Goal: Task Accomplishment & Management: Manage account settings

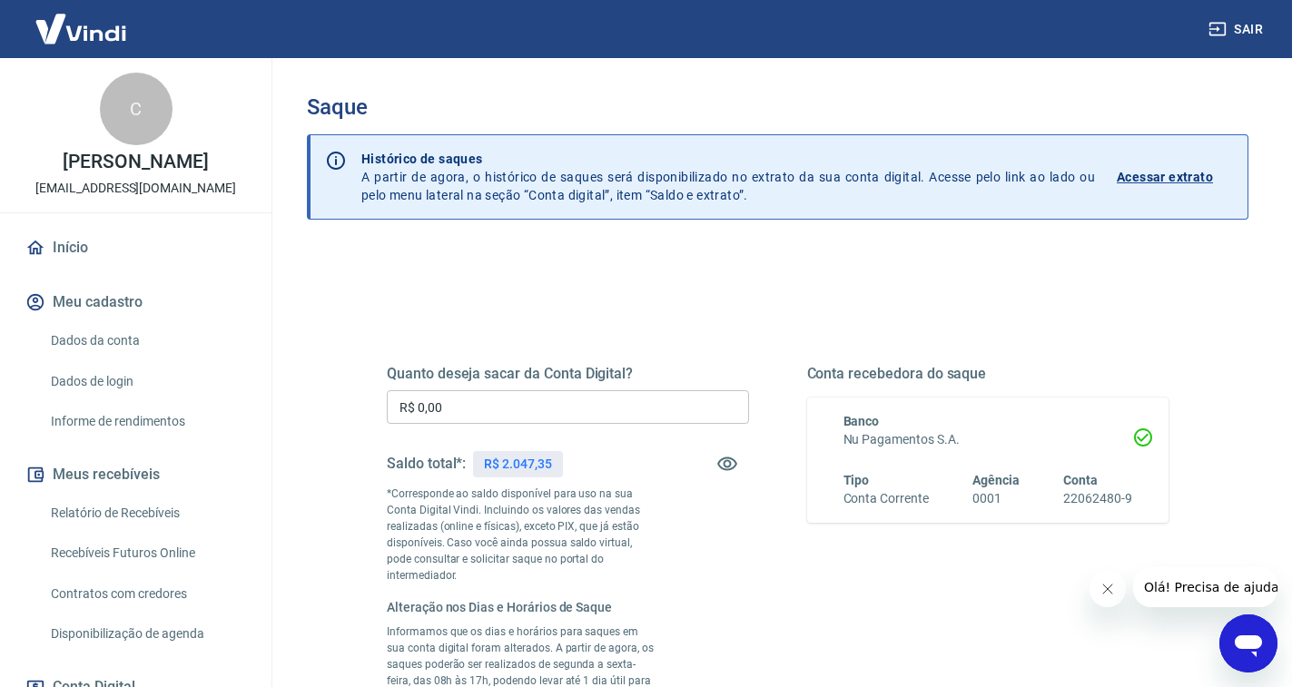
click at [539, 410] on input "R$ 0,00" at bounding box center [568, 408] width 362 height 34
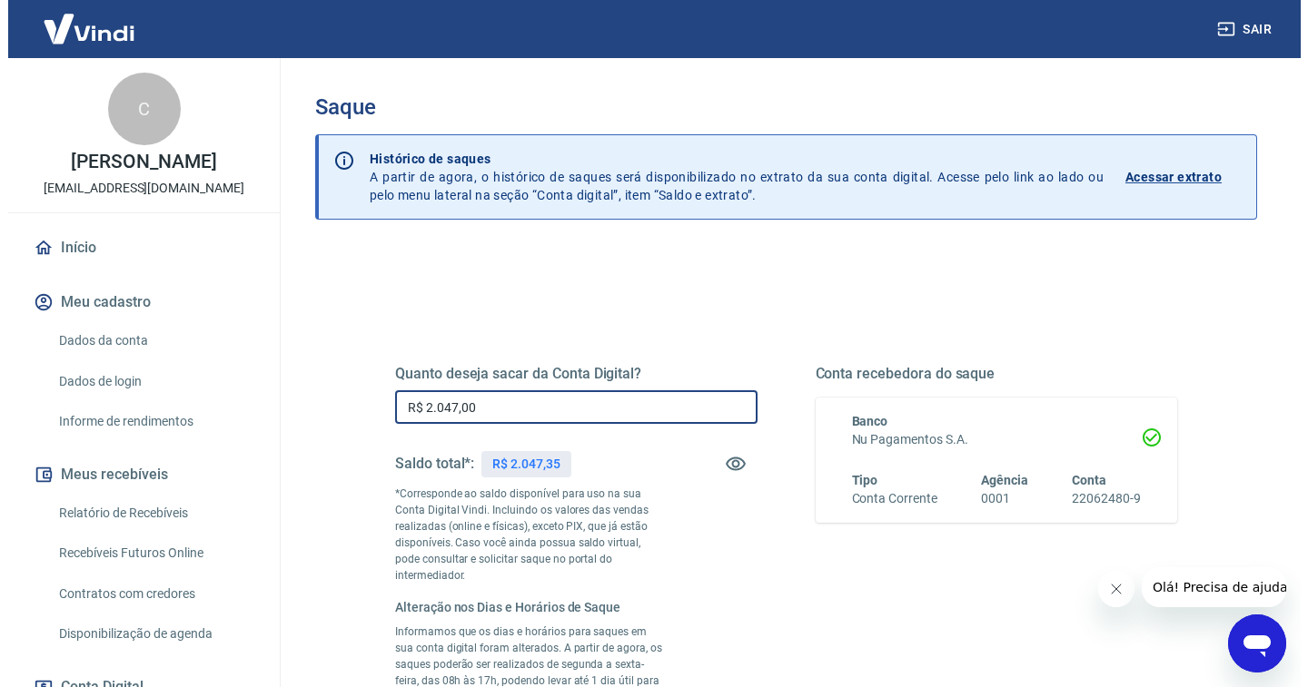
scroll to position [380, 0]
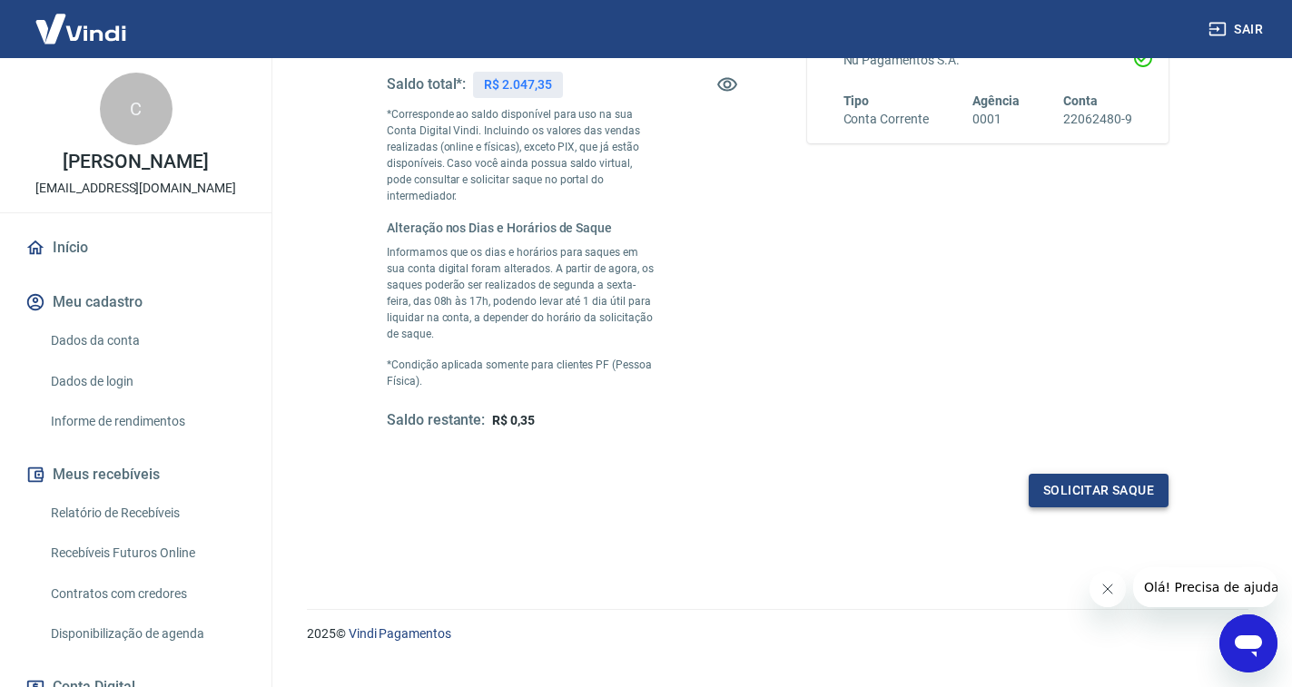
type input "R$ 2.047,00"
click at [1058, 474] on button "Solicitar saque" at bounding box center [1099, 491] width 140 height 34
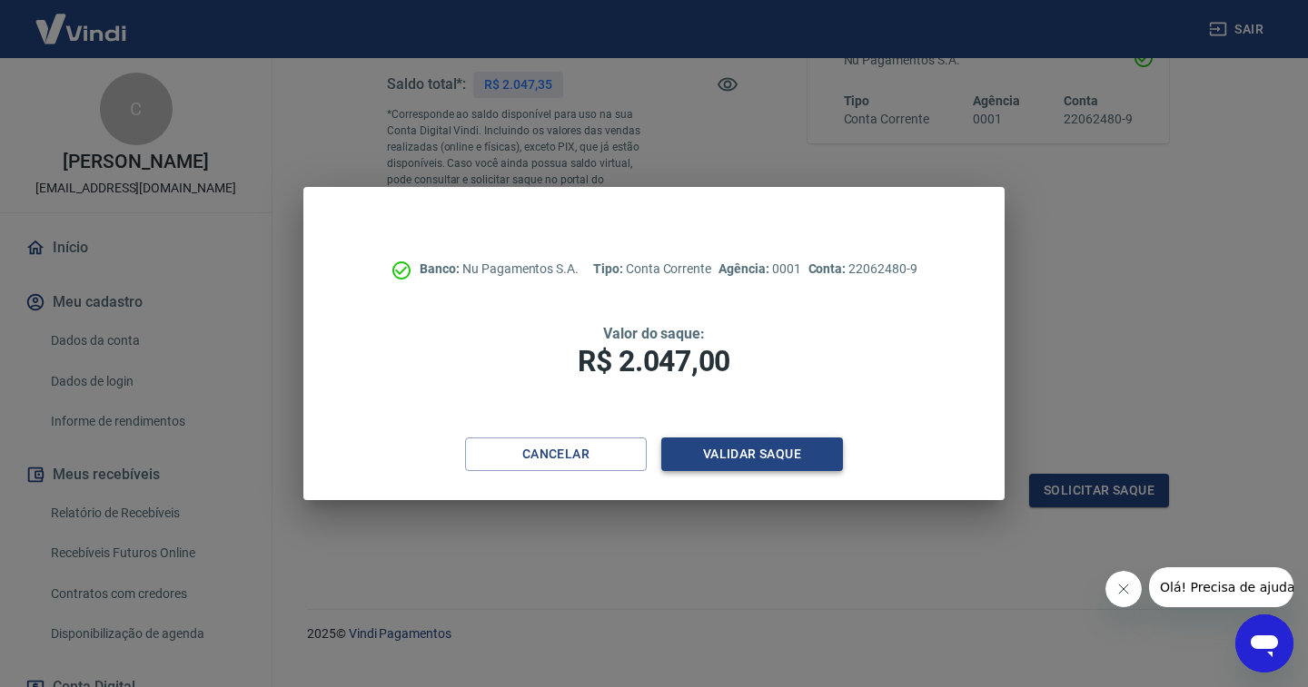
click at [749, 460] on button "Validar saque" at bounding box center [752, 455] width 182 height 34
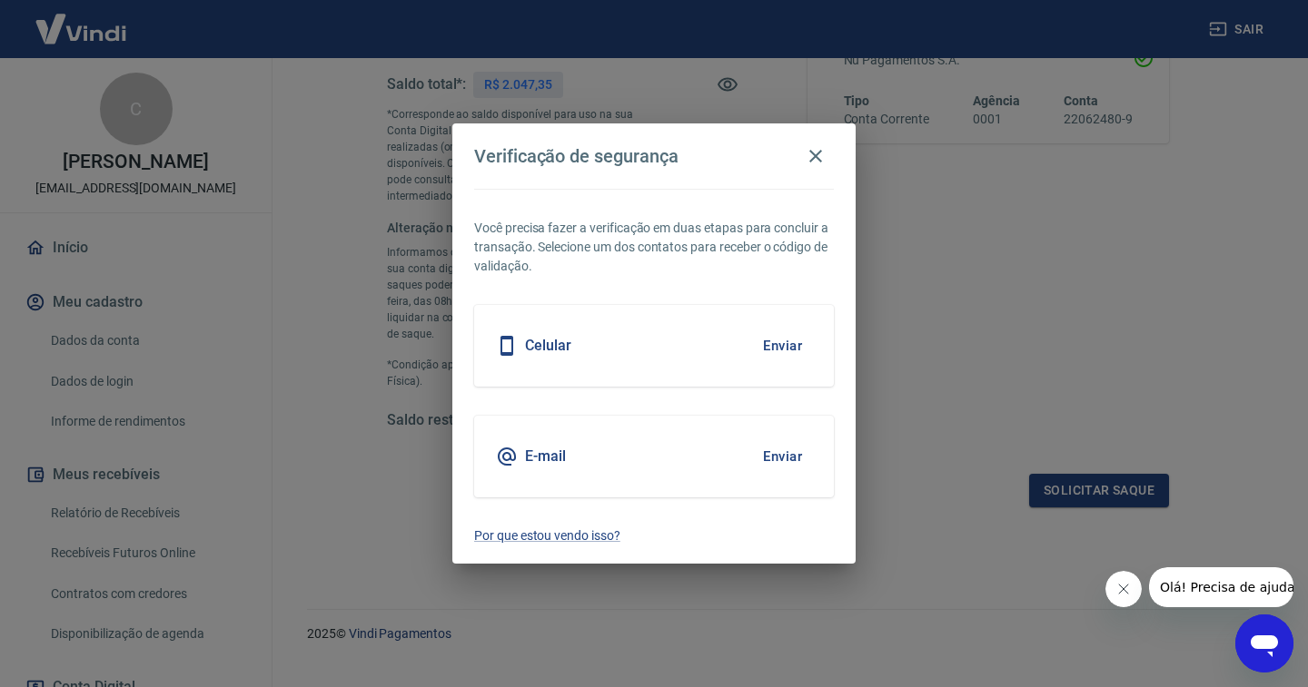
click at [636, 353] on div "Celular Enviar" at bounding box center [654, 346] width 360 height 82
click at [758, 346] on button "Enviar" at bounding box center [782, 346] width 59 height 38
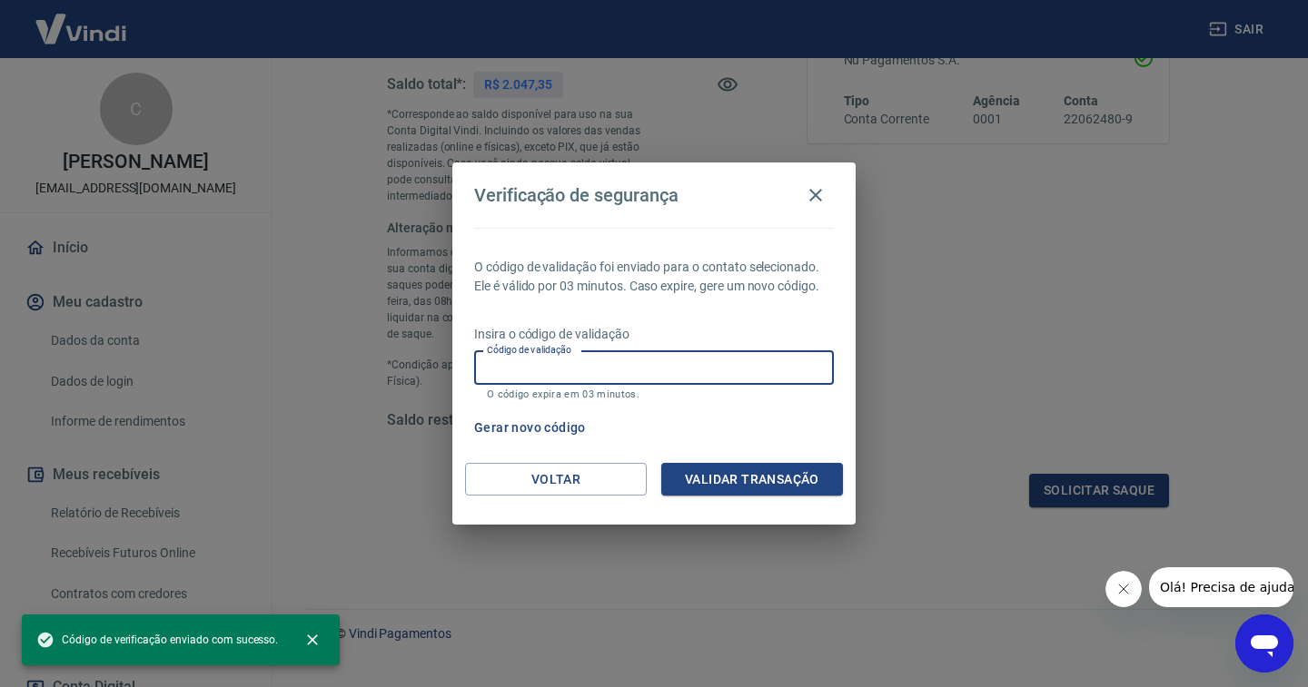
click at [599, 370] on input "Código de validação" at bounding box center [654, 368] width 360 height 34
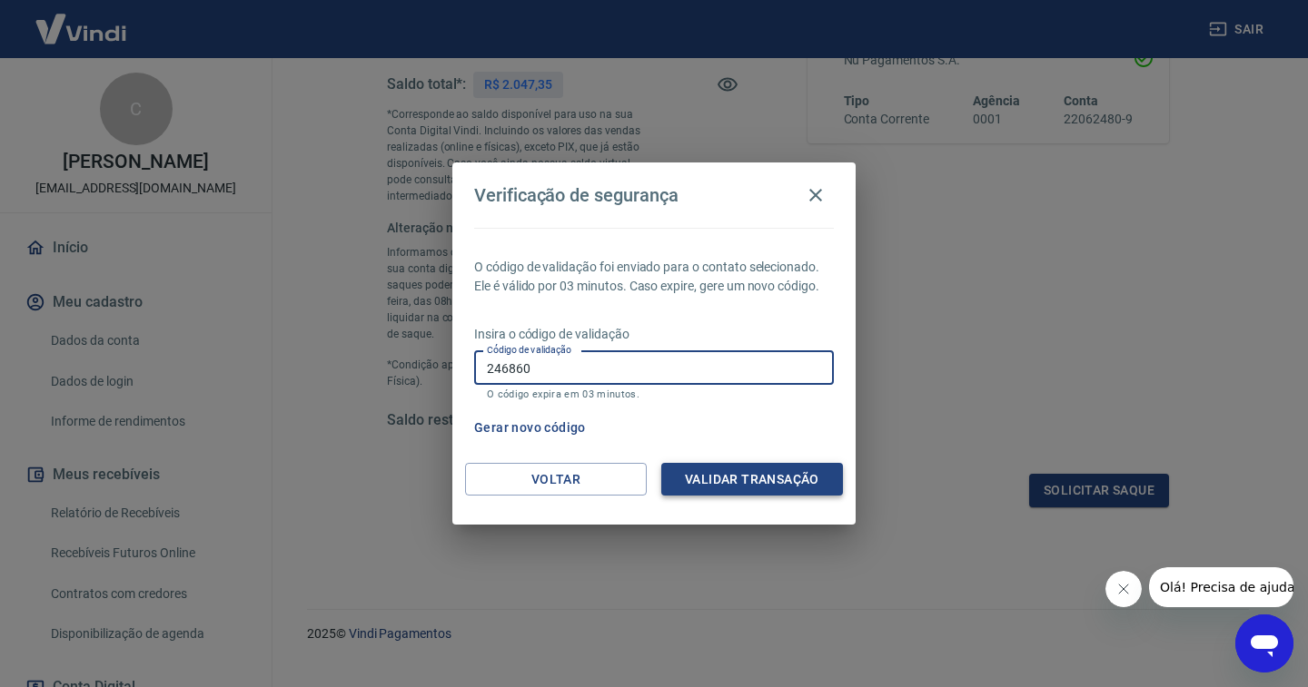
type input "246860"
click at [712, 472] on button "Validar transação" at bounding box center [752, 480] width 182 height 34
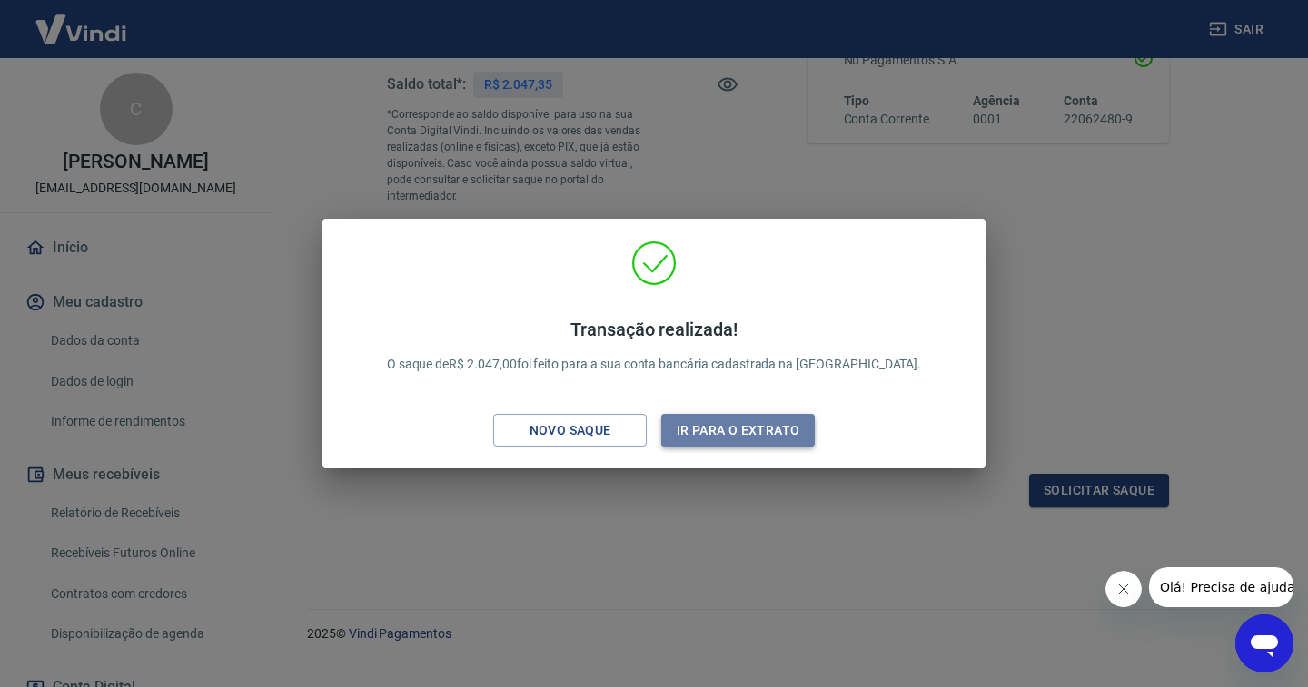
click at [694, 430] on button "Ir para o extrato" at bounding box center [737, 431] width 153 height 34
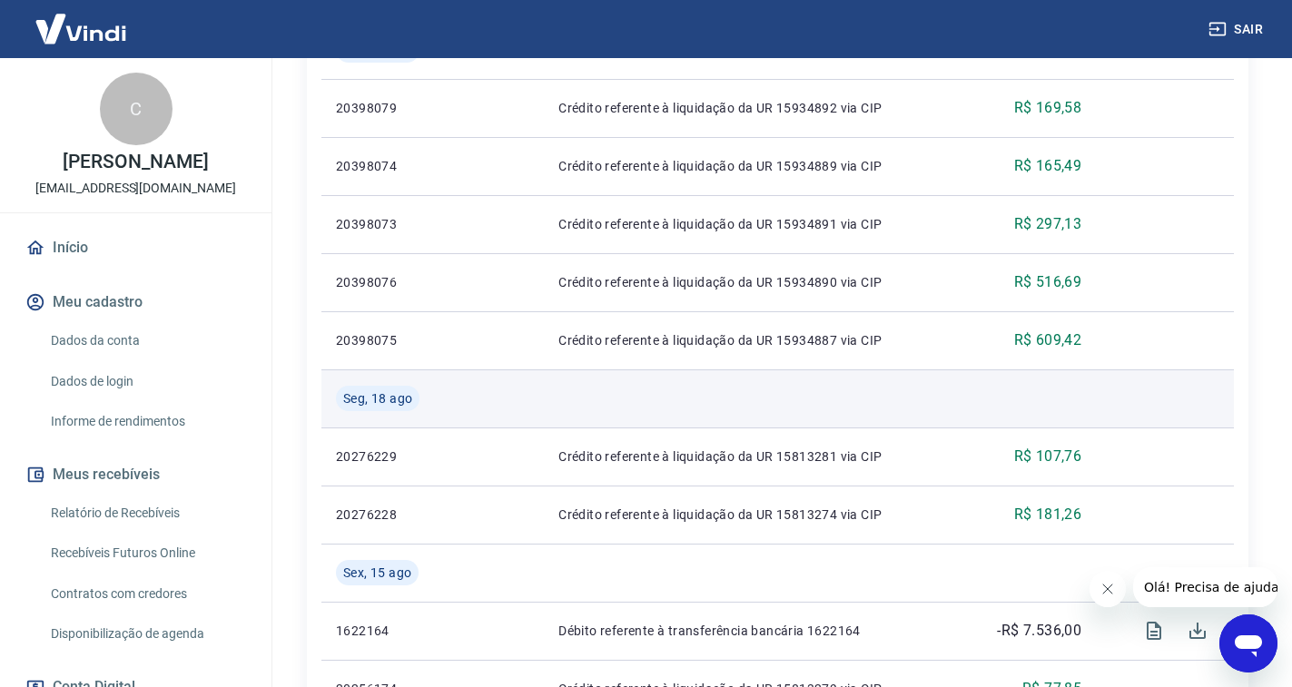
scroll to position [544, 0]
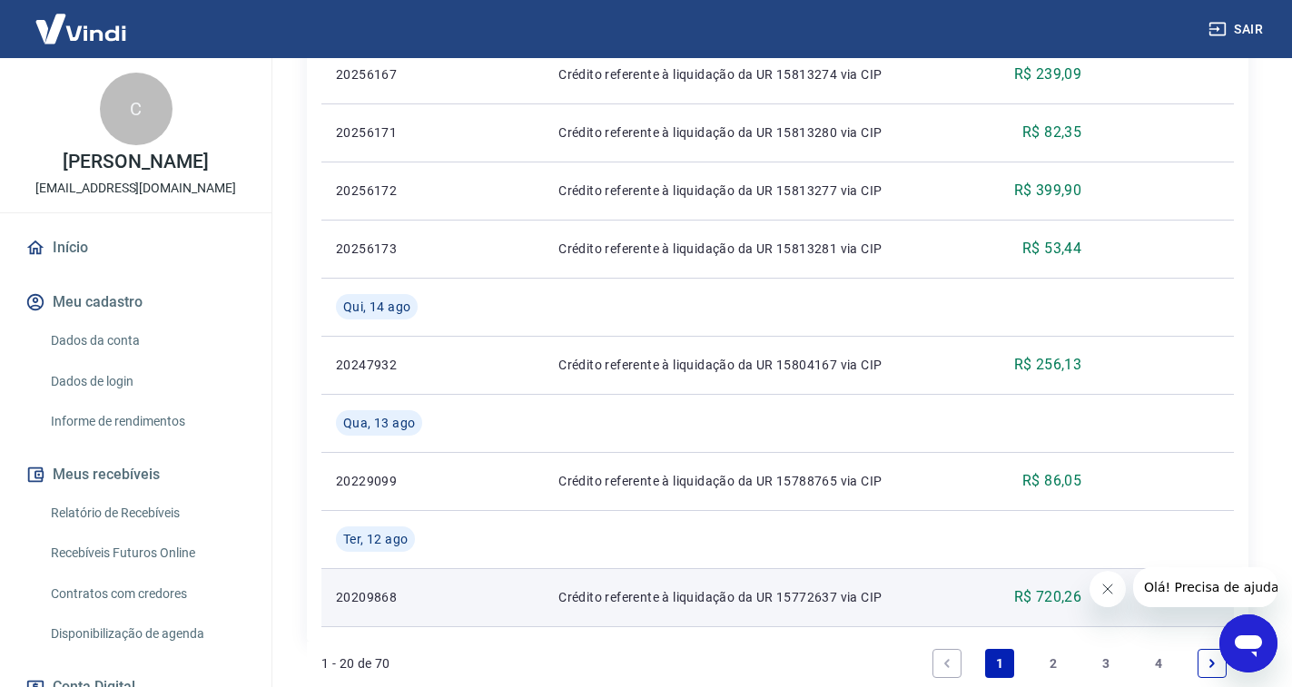
scroll to position [1563, 0]
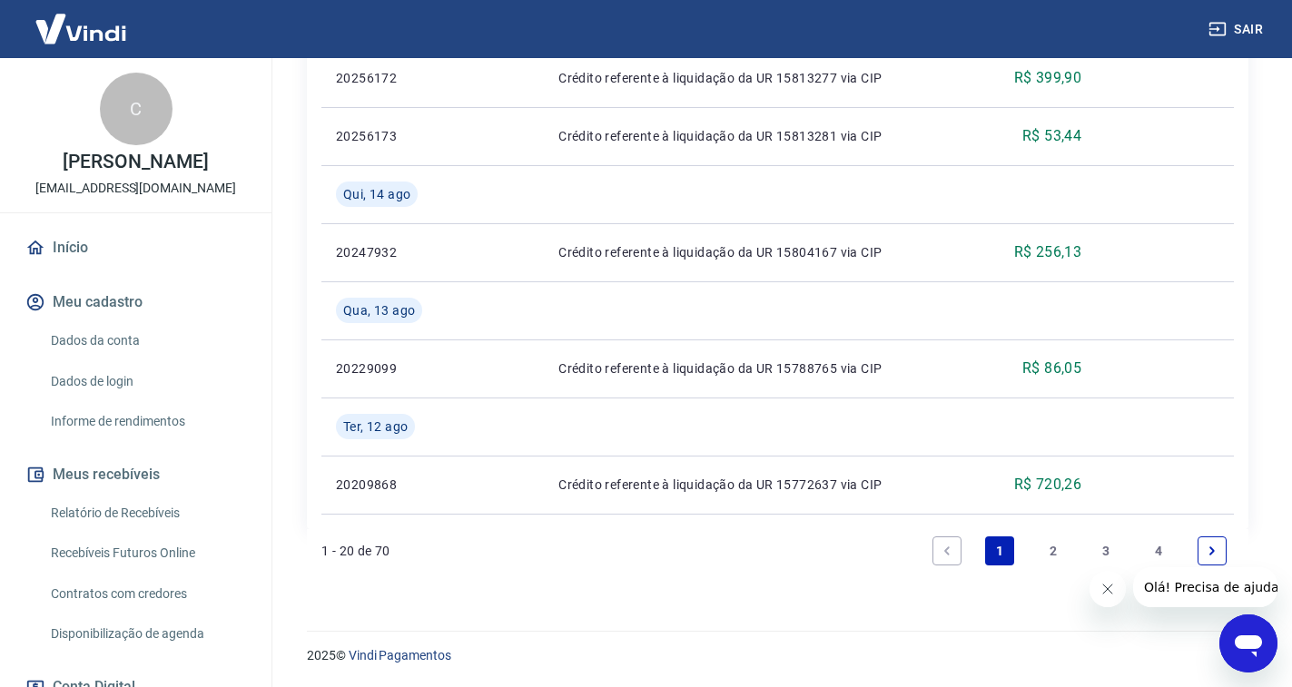
click at [1044, 553] on link "2" at bounding box center [1053, 551] width 29 height 29
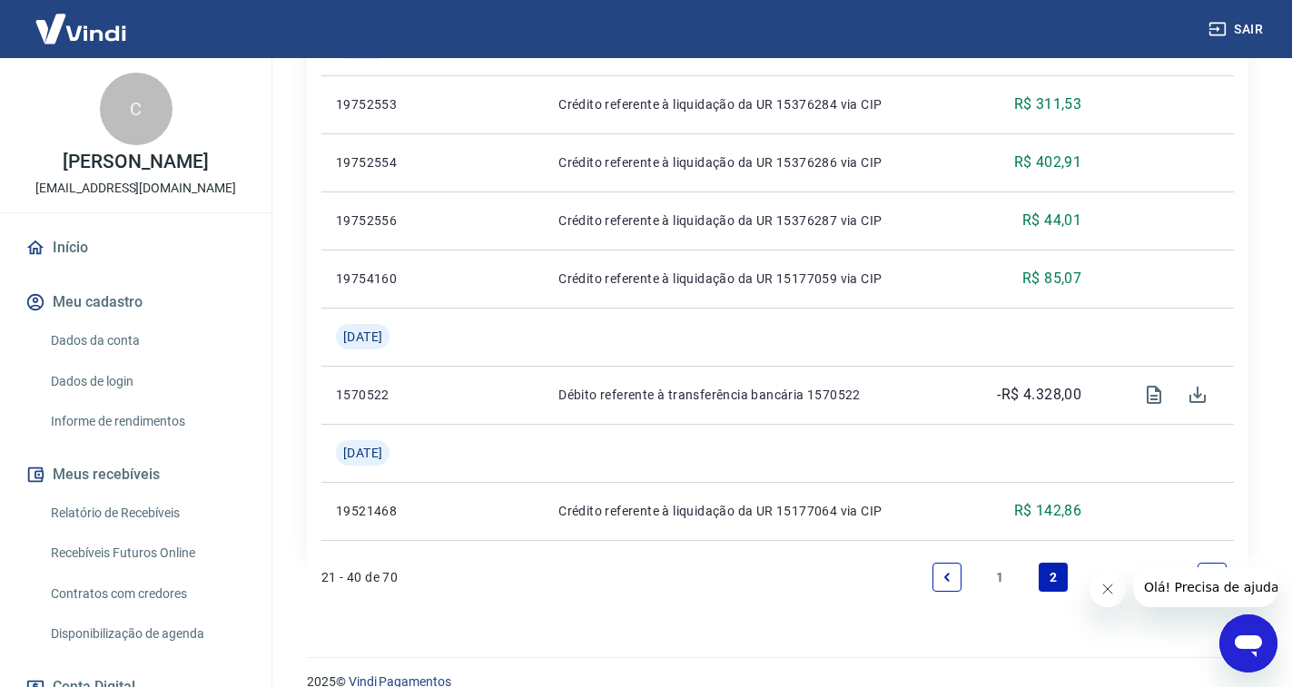
scroll to position [2028, 0]
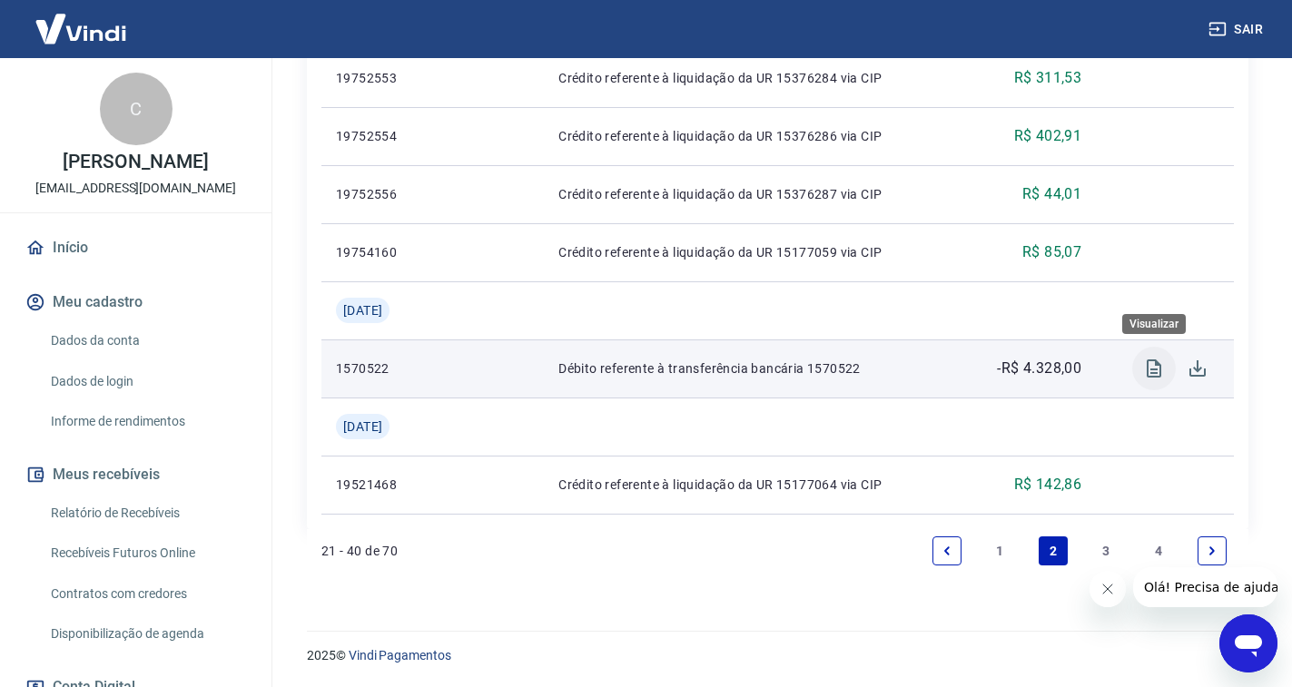
click at [1150, 376] on icon "Visualizar" at bounding box center [1154, 369] width 15 height 18
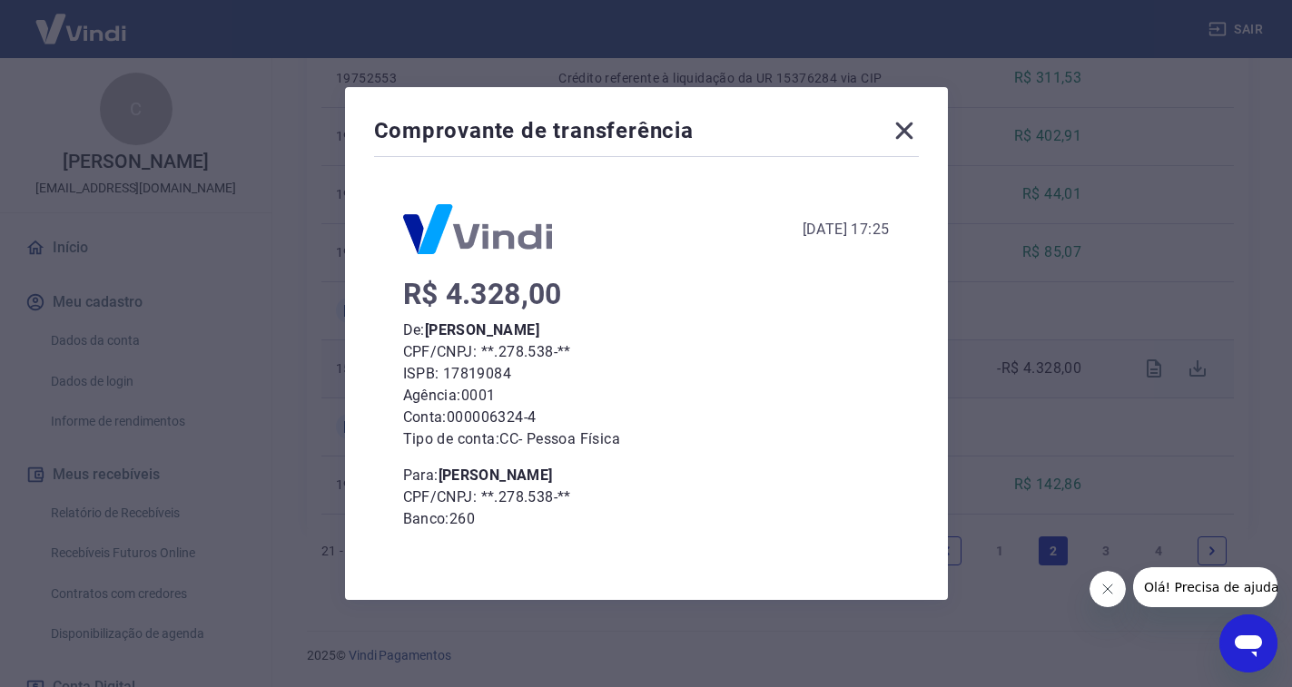
click at [912, 127] on icon at bounding box center [904, 130] width 29 height 29
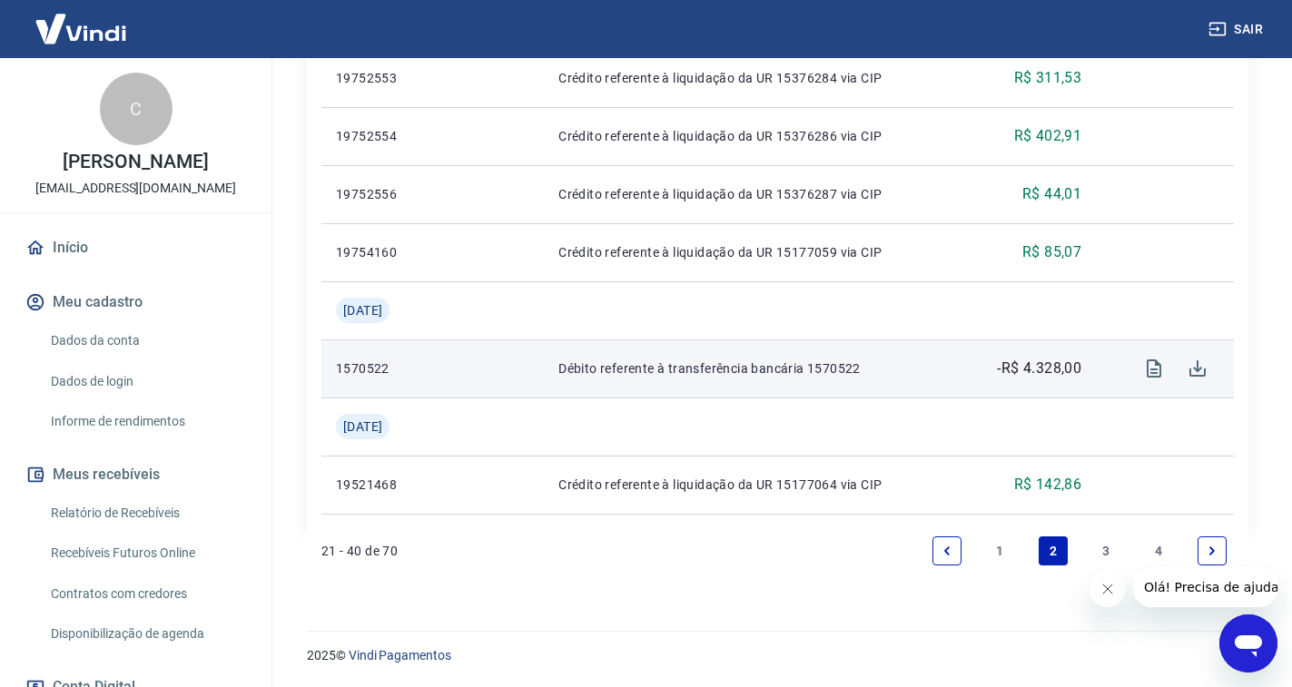
click at [1093, 549] on link "3" at bounding box center [1106, 551] width 29 height 29
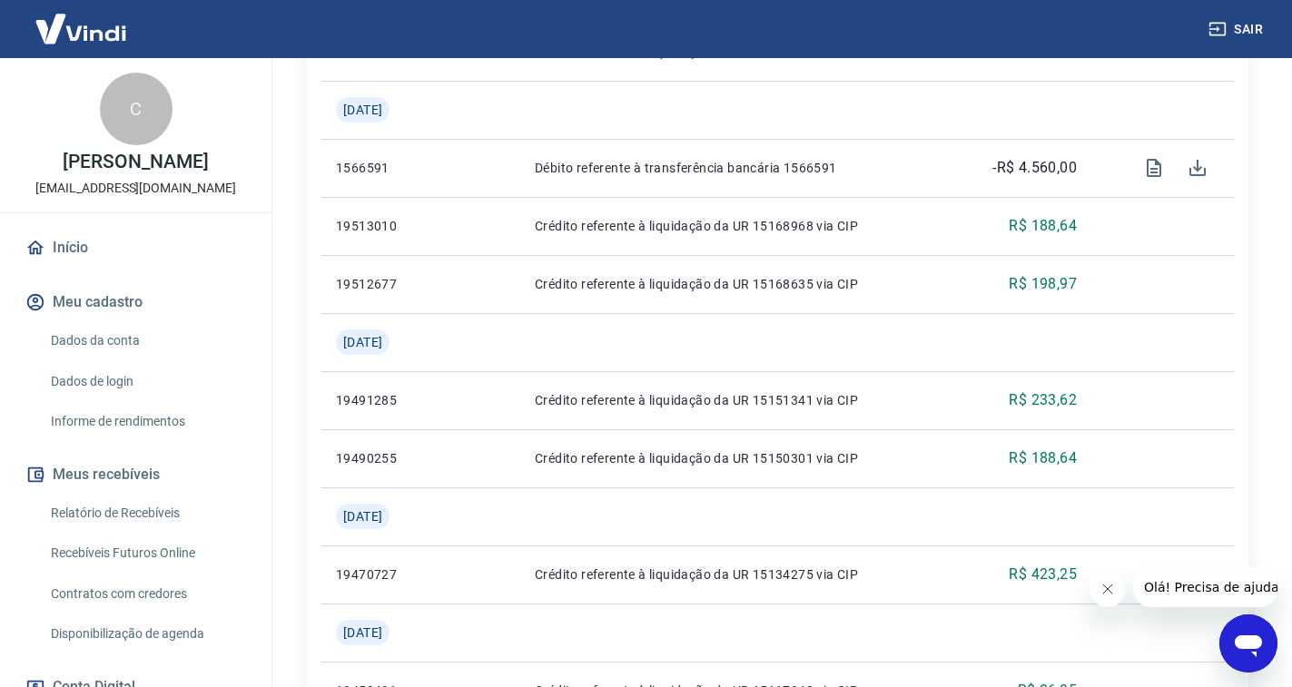
scroll to position [1181, 0]
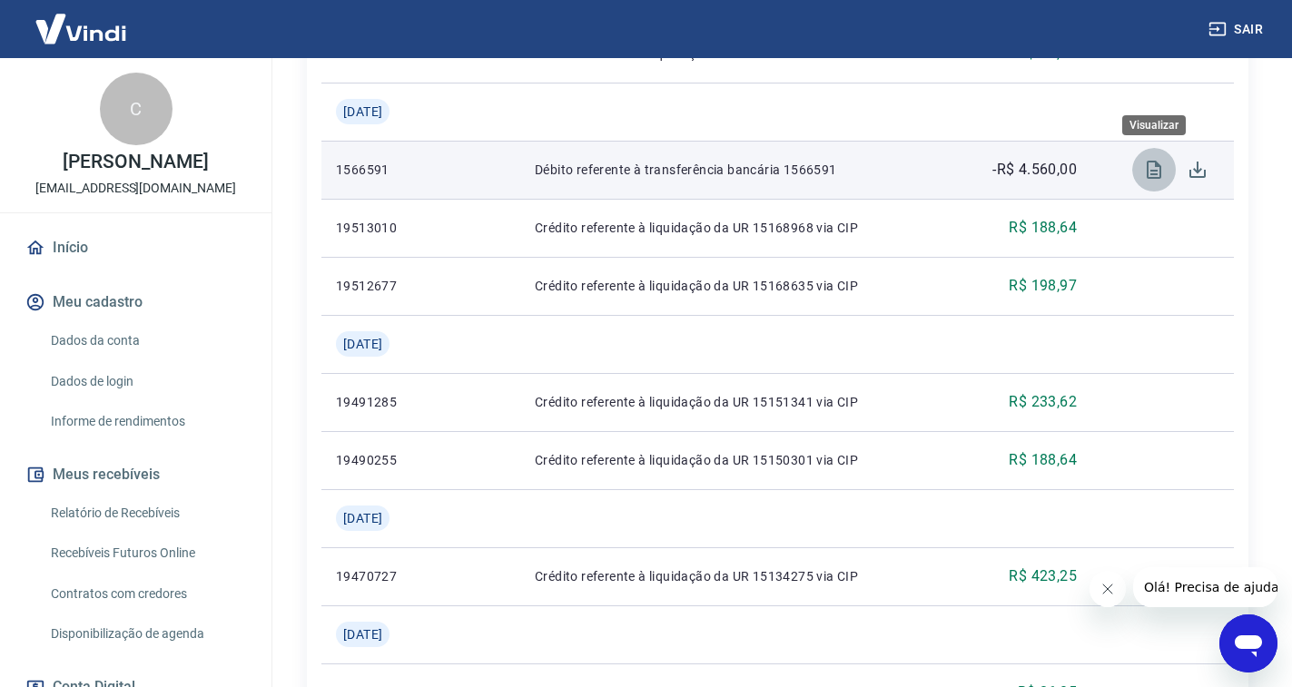
click at [1142, 164] on button "Visualizar" at bounding box center [1154, 170] width 44 height 44
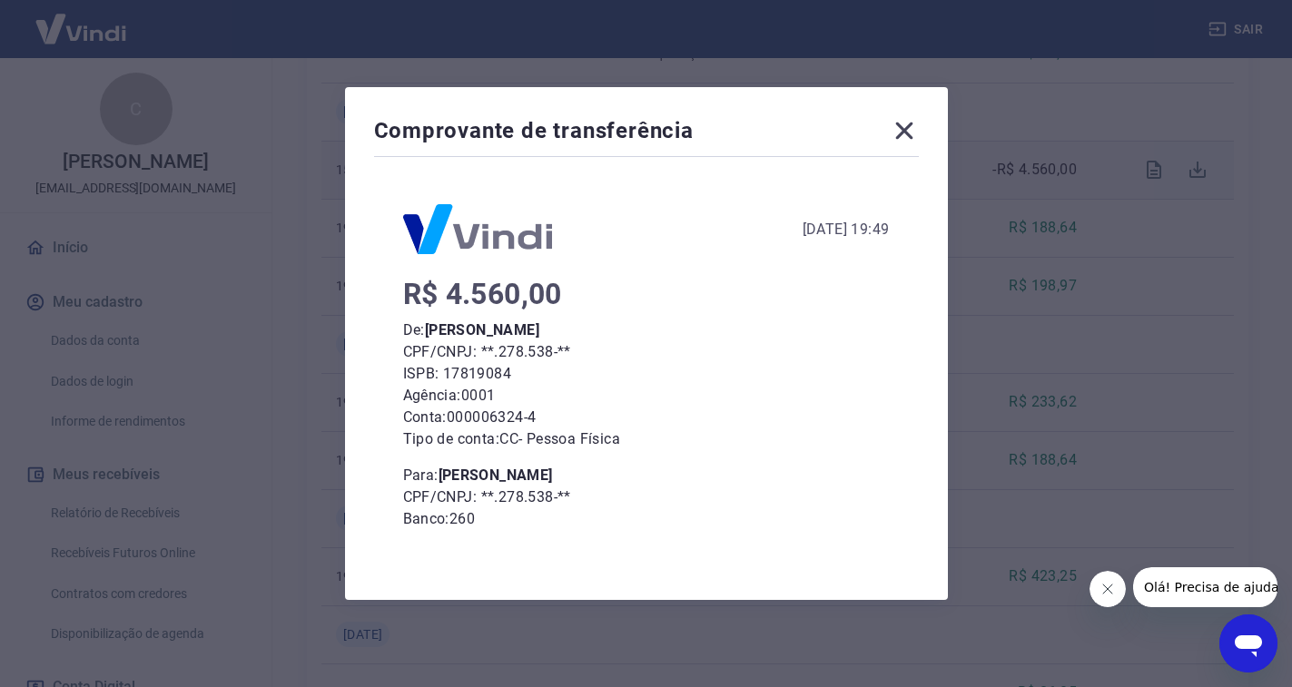
click at [911, 132] on icon at bounding box center [903, 131] width 17 height 17
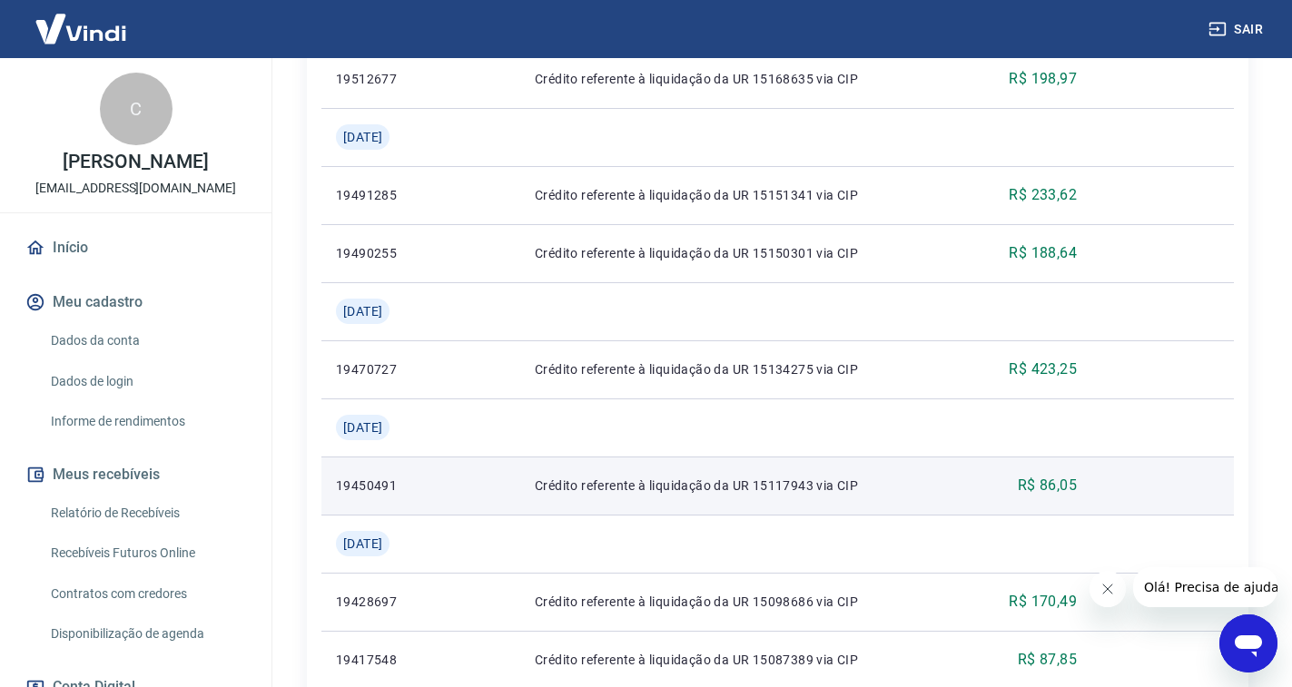
scroll to position [1563, 0]
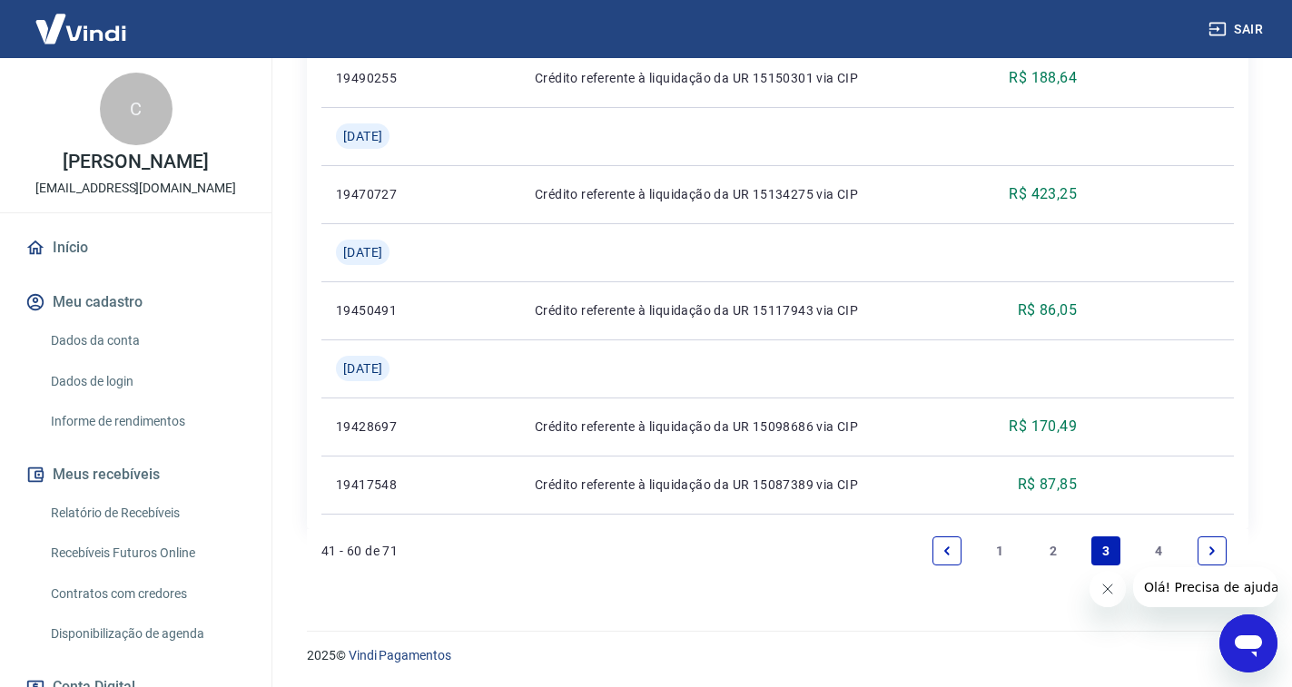
click at [1158, 540] on link "4" at bounding box center [1159, 551] width 29 height 29
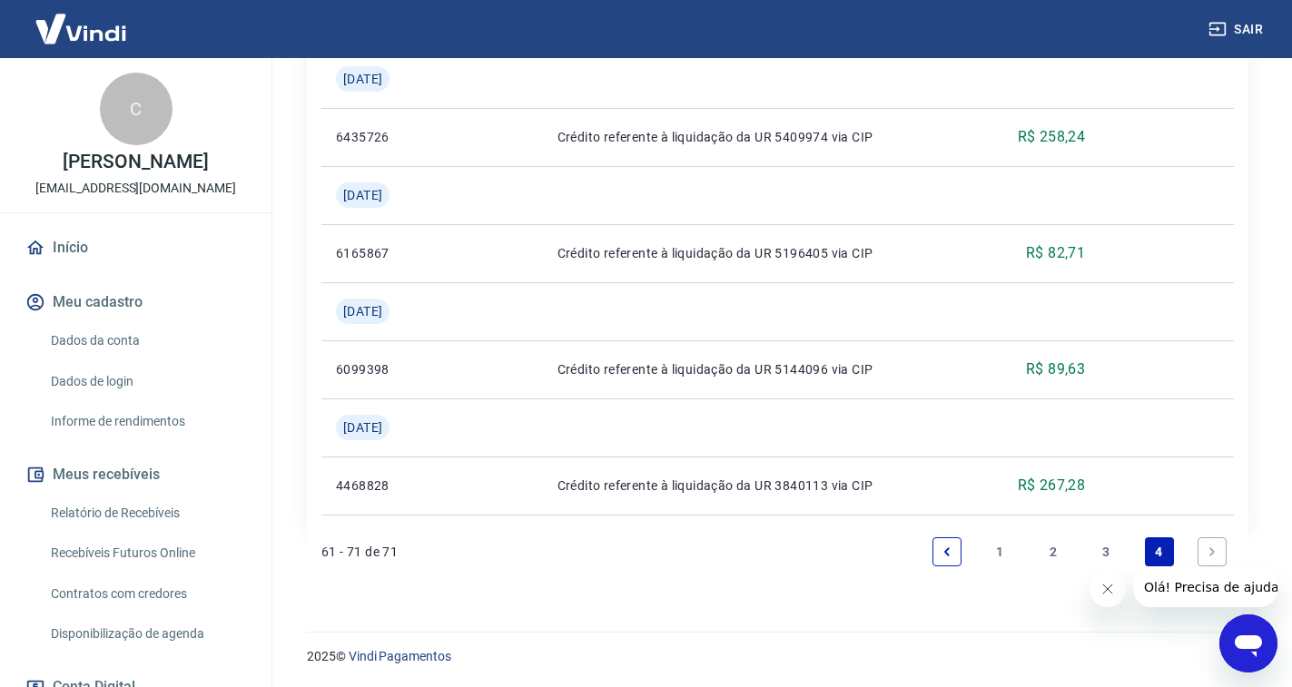
scroll to position [1272, 0]
click at [1219, 553] on link "Next page" at bounding box center [1212, 551] width 29 height 29
click at [1215, 549] on icon "Next page" at bounding box center [1212, 551] width 13 height 13
click at [1211, 546] on icon "Next page" at bounding box center [1212, 551] width 13 height 13
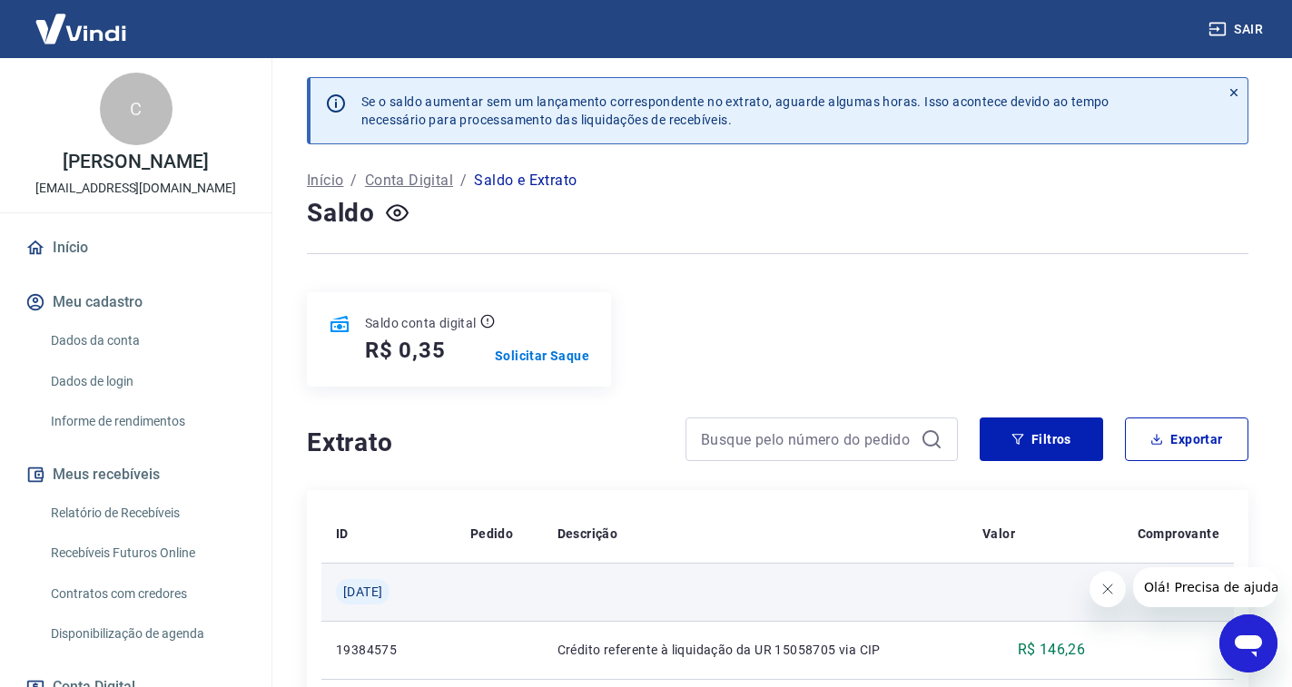
scroll to position [0, 0]
